Goal: Check status: Check status

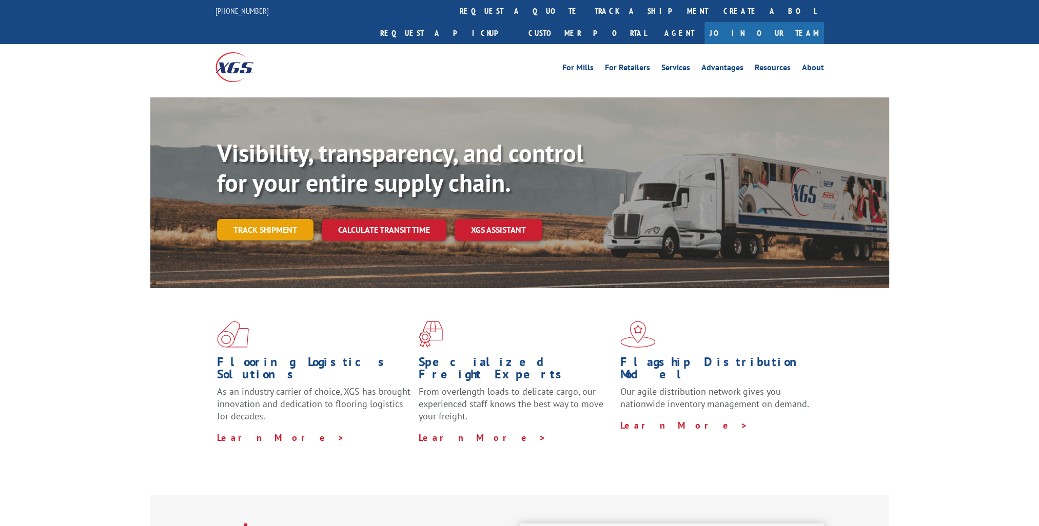
click at [239, 219] on link "Track shipment" at bounding box center [265, 230] width 96 height 22
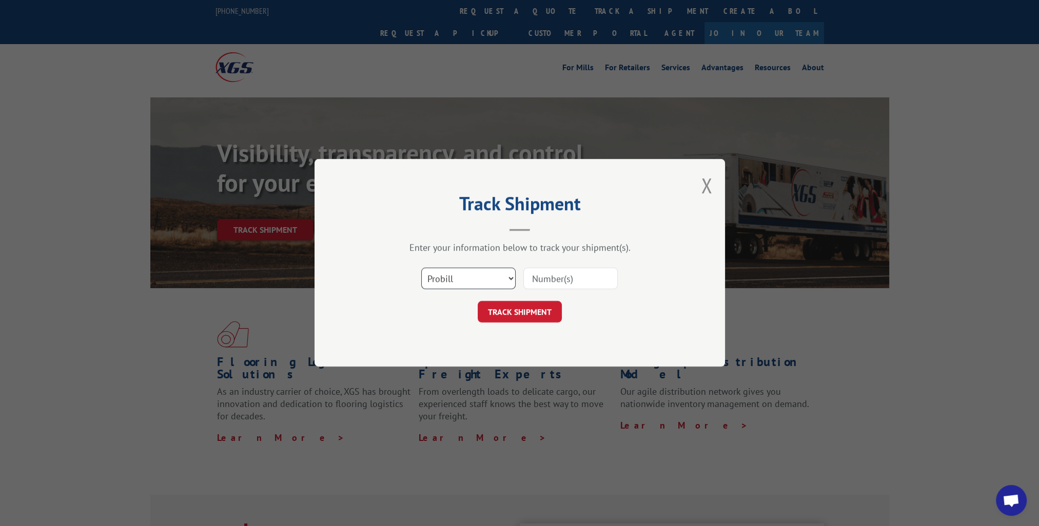
click at [483, 281] on select "Select category... Probill BOL PO" at bounding box center [468, 279] width 94 height 22
select select "bol"
click at [421, 268] on select "Select category... Probill BOL PO" at bounding box center [468, 279] width 94 height 22
click at [558, 280] on input at bounding box center [570, 279] width 94 height 22
paste input "14776392"
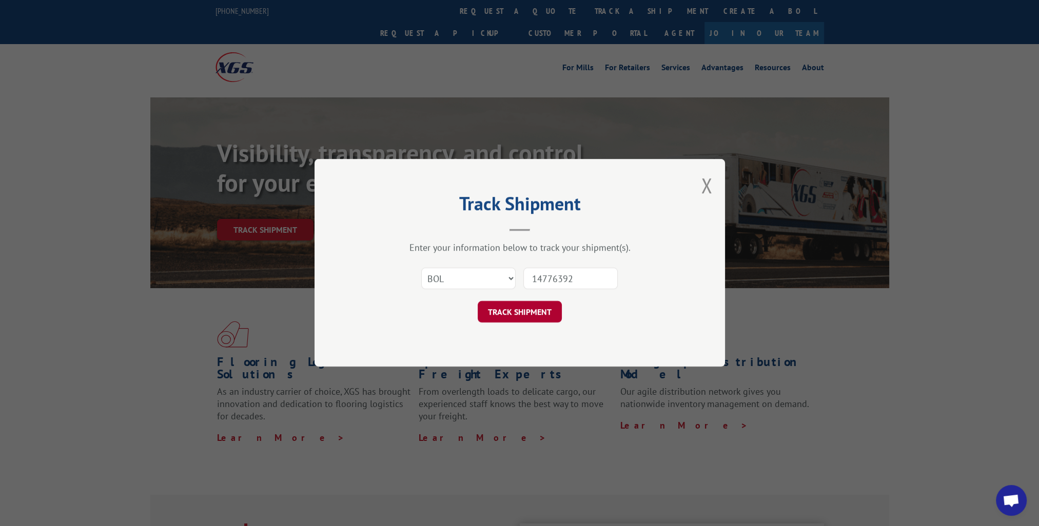
type input "14776392"
click at [524, 308] on button "TRACK SHIPMENT" at bounding box center [520, 313] width 84 height 22
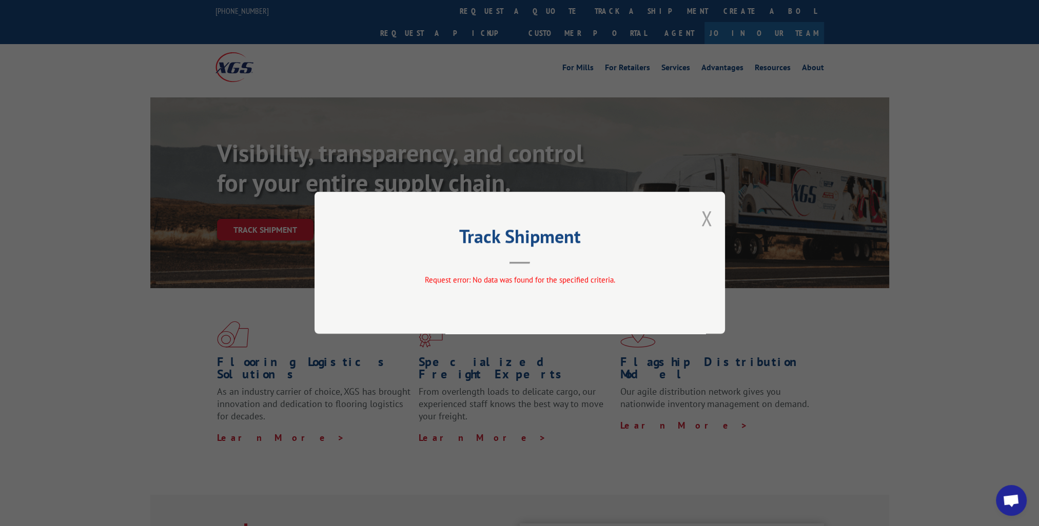
click at [708, 221] on button "Close modal" at bounding box center [706, 218] width 11 height 27
